Goal: Information Seeking & Learning: Understand process/instructions

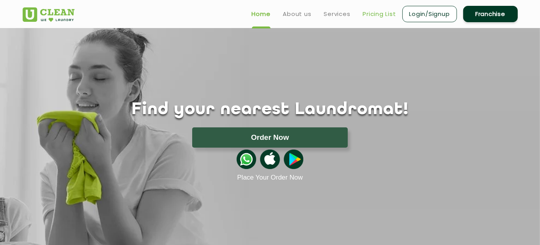
click at [378, 14] on link "Pricing List" at bounding box center [379, 13] width 33 height 9
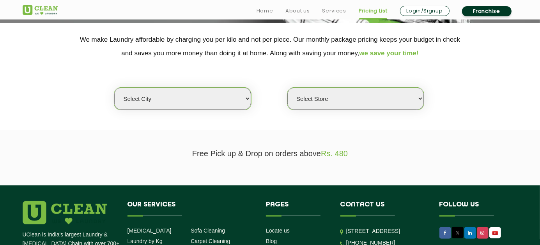
scroll to position [164, 0]
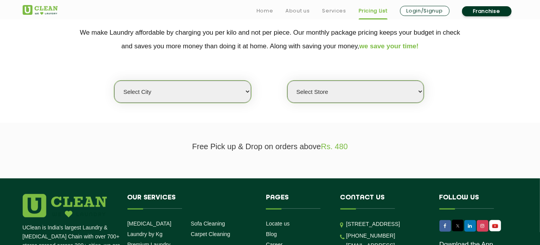
click at [230, 92] on select "Select city [GEOGRAPHIC_DATA] [GEOGRAPHIC_DATA] [GEOGRAPHIC_DATA] [GEOGRAPHIC_D…" at bounding box center [182, 92] width 136 height 22
select select "195"
click at [114, 81] on select "Select city [GEOGRAPHIC_DATA] [GEOGRAPHIC_DATA] [GEOGRAPHIC_DATA] [GEOGRAPHIC_D…" at bounding box center [182, 92] width 136 height 22
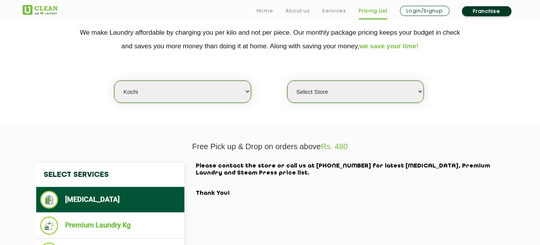
click at [386, 91] on select "Select Store [GEOGRAPHIC_DATA]" at bounding box center [355, 92] width 136 height 22
click at [458, 98] on div "Select city [GEOGRAPHIC_DATA] [GEOGRAPHIC_DATA] [GEOGRAPHIC_DATA] [GEOGRAPHIC_D…" at bounding box center [270, 78] width 507 height 50
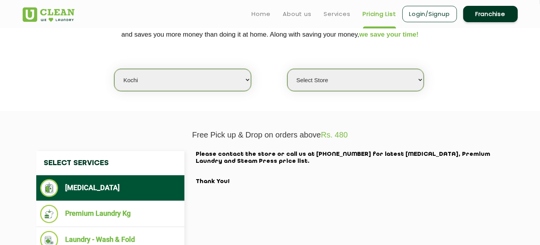
scroll to position [168, 0]
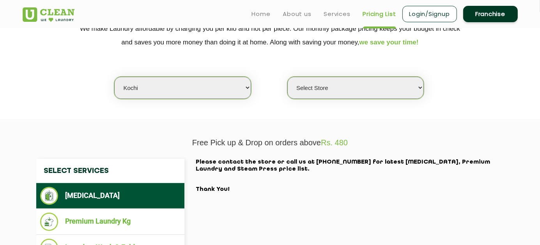
click at [380, 86] on select "Select Store [GEOGRAPHIC_DATA]" at bounding box center [355, 88] width 136 height 22
